Goal: Task Accomplishment & Management: Manage account settings

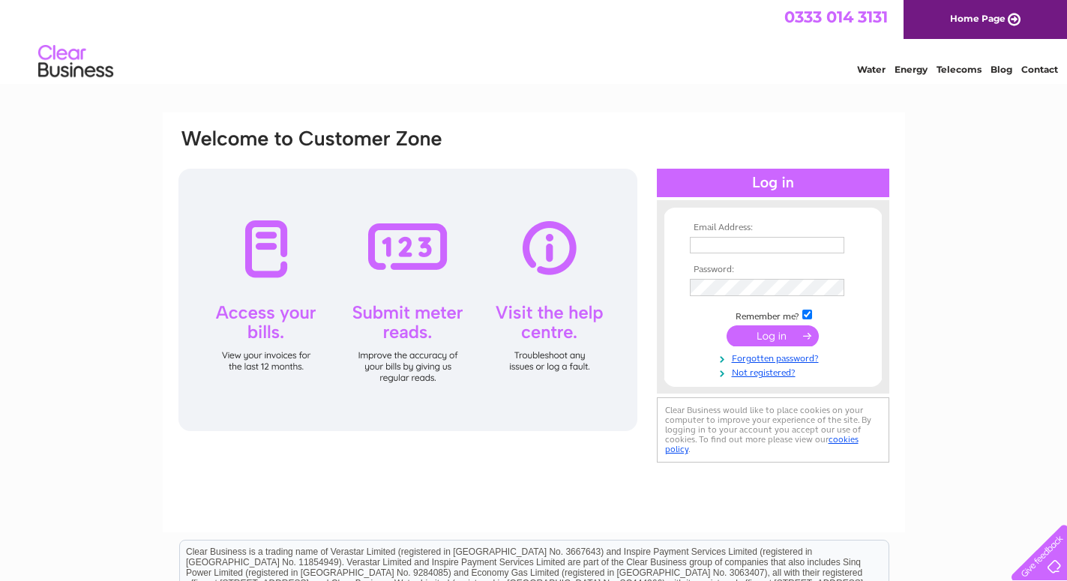
click at [707, 244] on input "text" at bounding box center [767, 245] width 154 height 16
type input "[EMAIL_ADDRESS][DOMAIN_NAME]"
click at [770, 356] on link "Forgotten password?" at bounding box center [775, 359] width 170 height 14
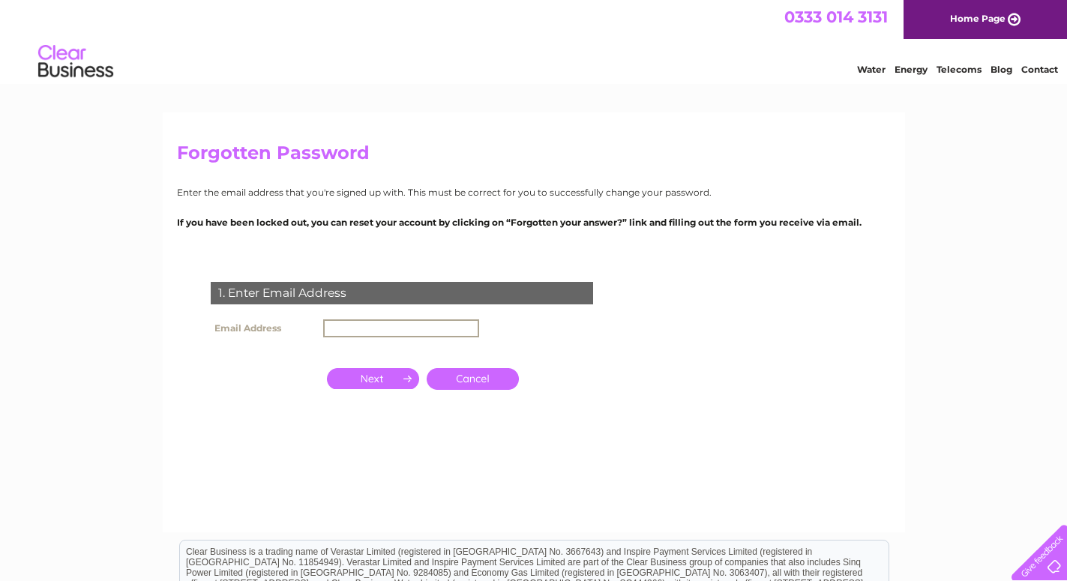
click at [336, 328] on input "text" at bounding box center [401, 328] width 156 height 18
type input "[EMAIL_ADDRESS][DOMAIN_NAME]"
click at [367, 373] on input "button" at bounding box center [373, 377] width 92 height 21
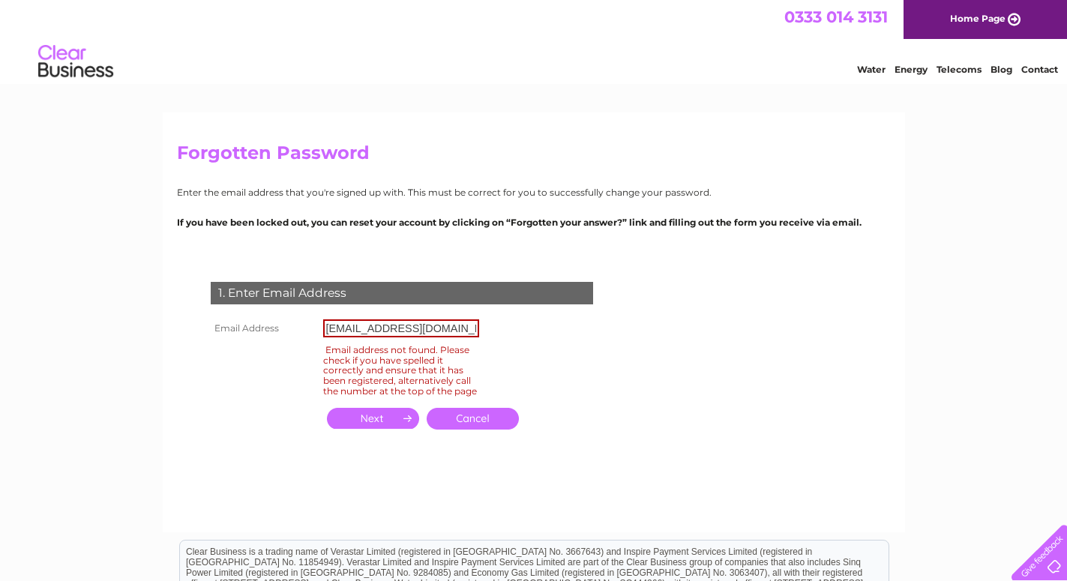
click at [472, 424] on link "Cancel" at bounding box center [473, 419] width 92 height 22
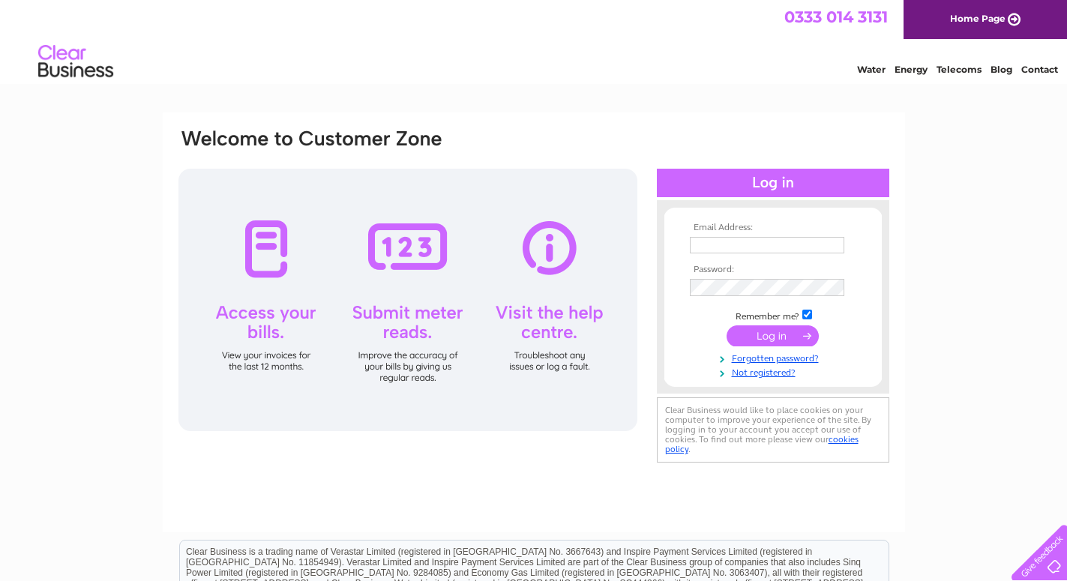
click at [721, 245] on input "text" at bounding box center [767, 245] width 154 height 16
type input "[EMAIL_ADDRESS][DOMAIN_NAME]"
click at [793, 357] on link "Forgotten password?" at bounding box center [775, 359] width 170 height 14
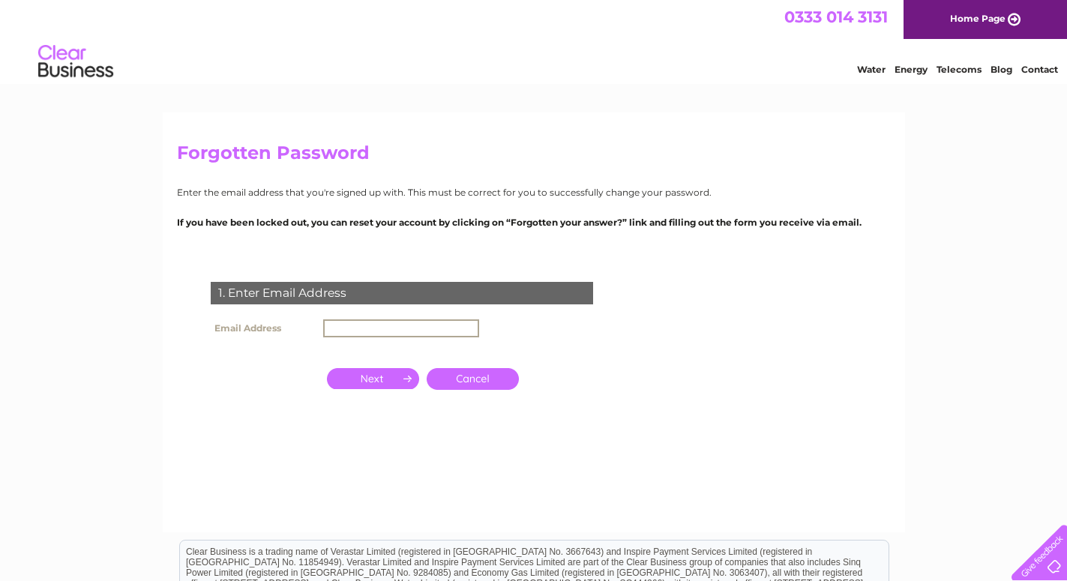
click at [343, 325] on input "text" at bounding box center [401, 328] width 156 height 18
type input "[EMAIL_ADDRESS][DOMAIN_NAME]"
click at [374, 378] on input "button" at bounding box center [373, 377] width 92 height 21
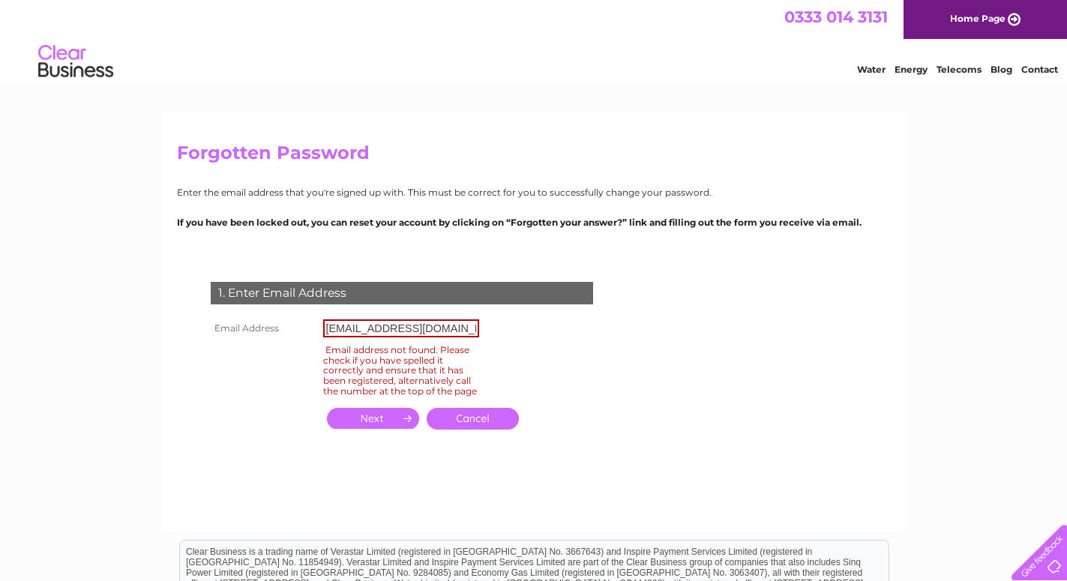
click at [470, 430] on link "Cancel" at bounding box center [473, 419] width 92 height 22
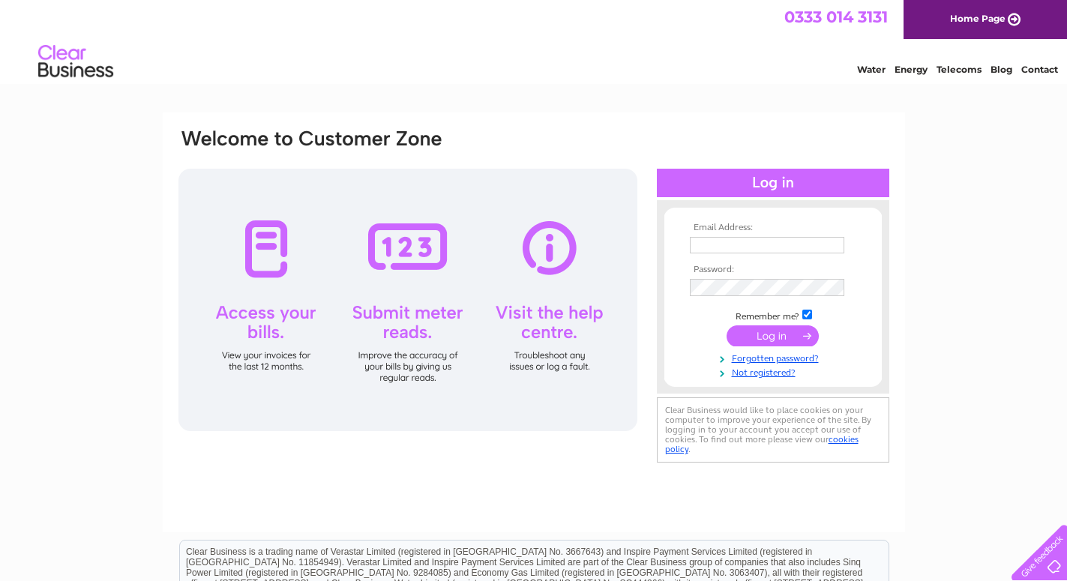
click at [718, 250] on input "text" at bounding box center [767, 245] width 154 height 16
type input "[EMAIL_ADDRESS][DOMAIN_NAME]"
click at [766, 334] on input "submit" at bounding box center [773, 337] width 92 height 21
